Goal: Navigation & Orientation: Find specific page/section

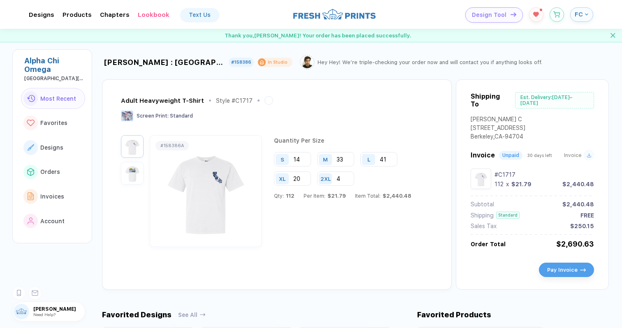
click at [577, 15] on span "FC" at bounding box center [579, 14] width 8 height 7
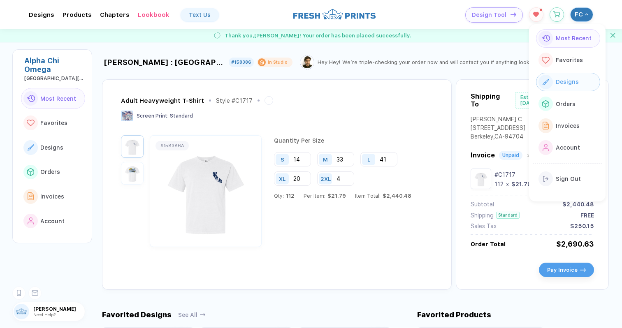
click at [564, 85] on button "Designs" at bounding box center [568, 82] width 64 height 19
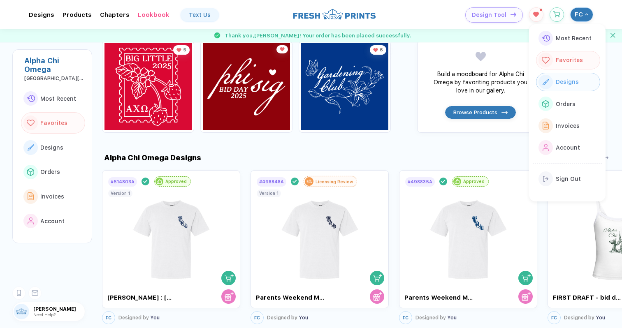
scroll to position [388, 0]
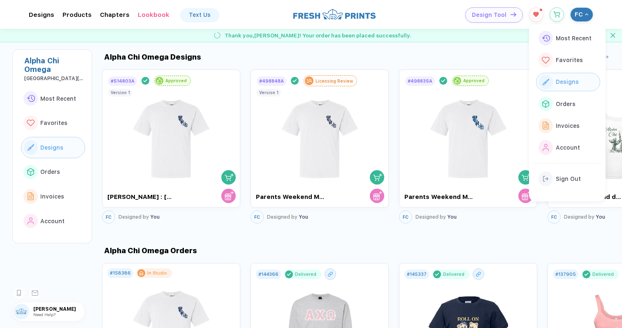
click at [506, 226] on div "Alpha Chi Omega Orders # 158386 In Studio [PERSON_NAME] : [GEOGRAPHIC_DATA][US_…" at bounding box center [362, 323] width 520 height 194
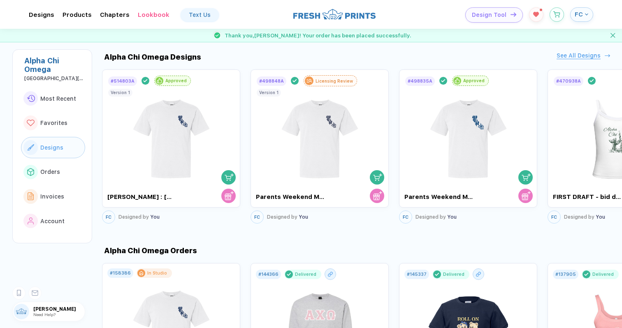
click at [586, 53] on div "See All Designs" at bounding box center [579, 55] width 44 height 7
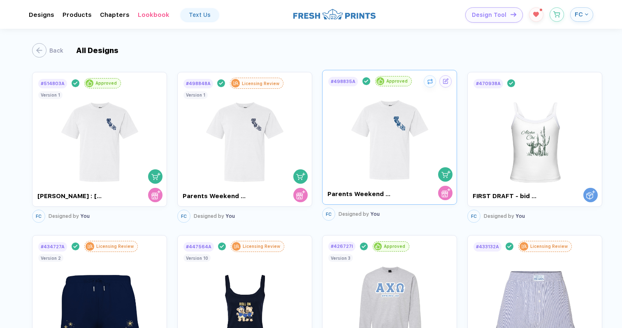
click at [443, 139] on div at bounding box center [390, 136] width 124 height 98
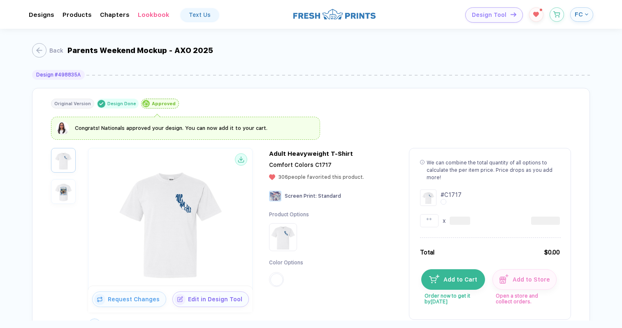
click at [64, 197] on img "button" at bounding box center [63, 191] width 21 height 21
click at [62, 168] on img "button" at bounding box center [63, 160] width 21 height 21
click at [581, 13] on span "FC" at bounding box center [579, 14] width 8 height 7
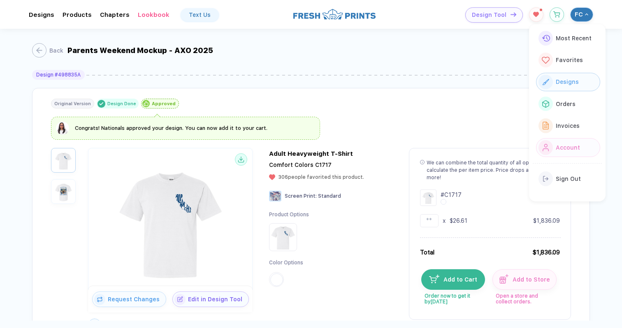
click at [559, 144] on span "Account" at bounding box center [568, 147] width 24 height 7
click at [562, 146] on span "Account" at bounding box center [568, 147] width 24 height 7
click at [498, 129] on div "Congrats! Nationals approved your design. You can now add it to your cart." at bounding box center [311, 128] width 520 height 23
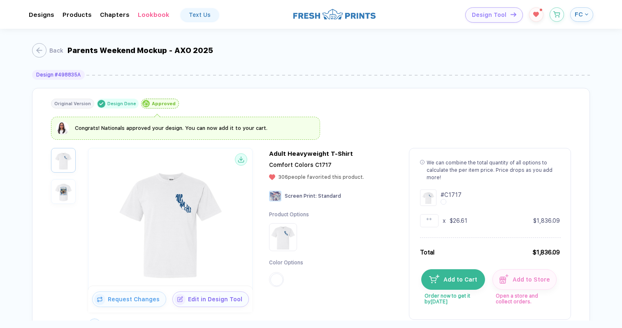
click at [577, 17] on span "FC" at bounding box center [579, 14] width 8 height 7
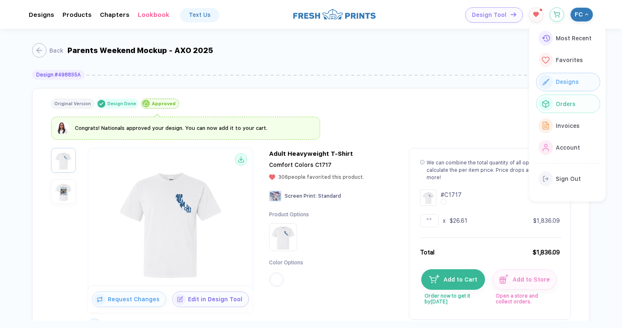
click at [554, 106] on div "Orders" at bounding box center [564, 104] width 22 height 9
click at [560, 103] on span "Orders" at bounding box center [566, 104] width 20 height 7
